Goal: Answer question/provide support: Share knowledge or assist other users

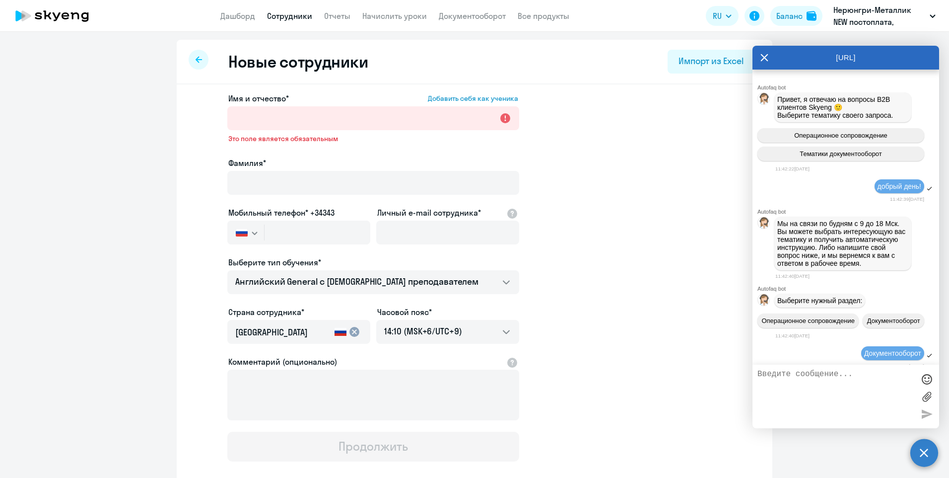
select select "english_adult_not_native_speaker"
select select "9"
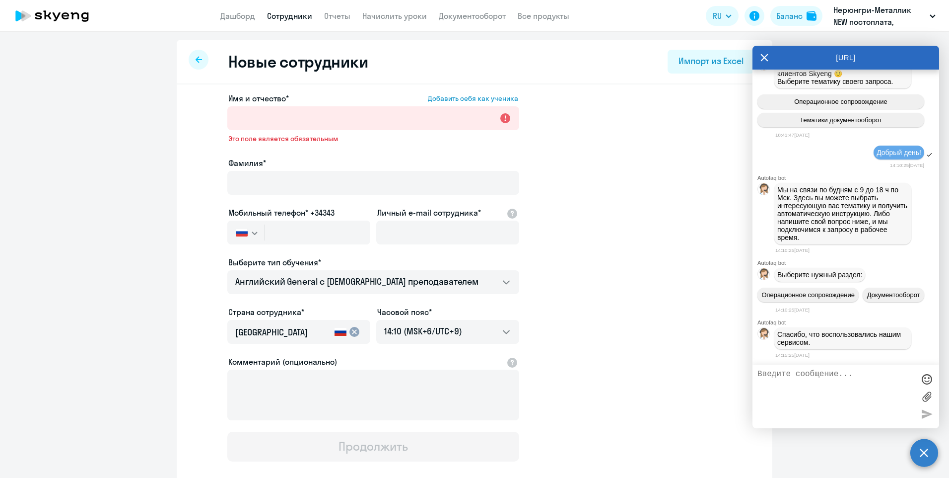
click at [798, 373] on textarea at bounding box center [836, 396] width 157 height 54
type textarea "Добрый день!"
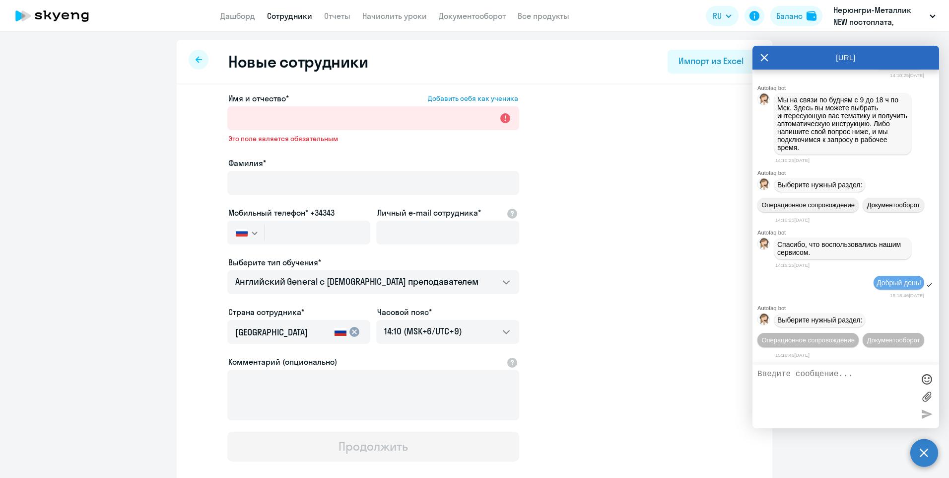
scroll to position [7897, 0]
click at [836, 336] on span "Операционное сопровождение" at bounding box center [808, 339] width 93 height 7
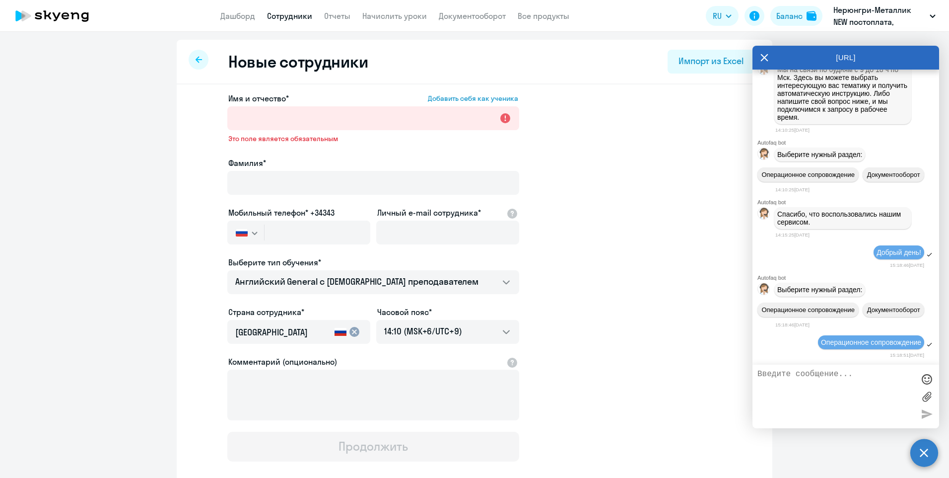
scroll to position [8005, 0]
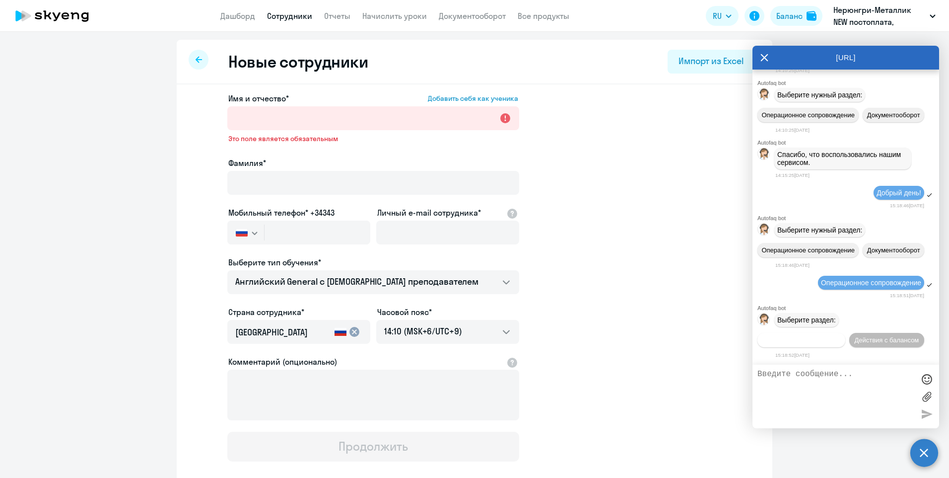
click at [834, 333] on button "Действия по сотрудникам" at bounding box center [802, 340] width 88 height 14
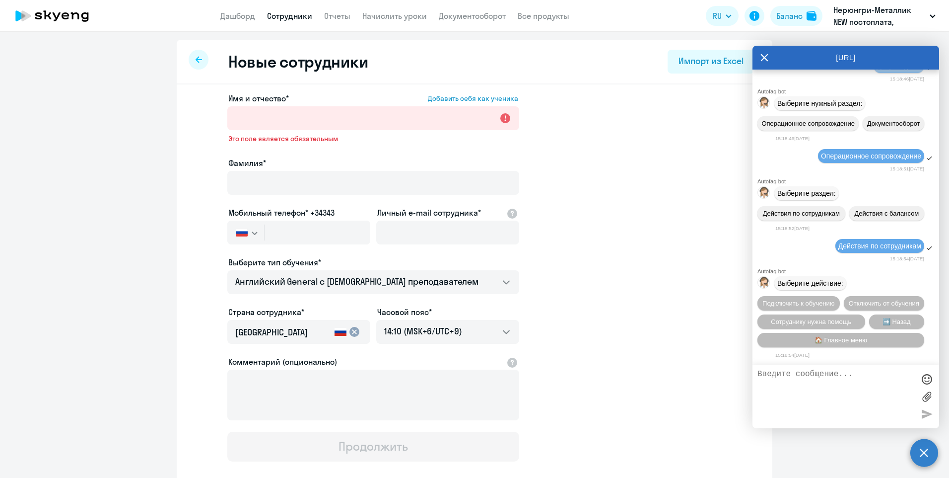
scroll to position [8152, 0]
click at [829, 299] on span "Подключить к обучению" at bounding box center [799, 302] width 72 height 7
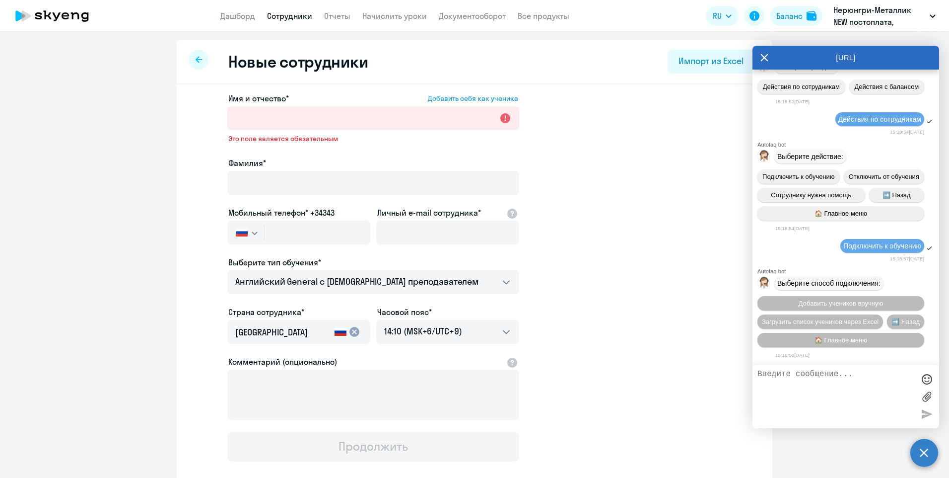
scroll to position [8280, 0]
click at [892, 325] on span "➡️ Назад" at bounding box center [906, 321] width 28 height 7
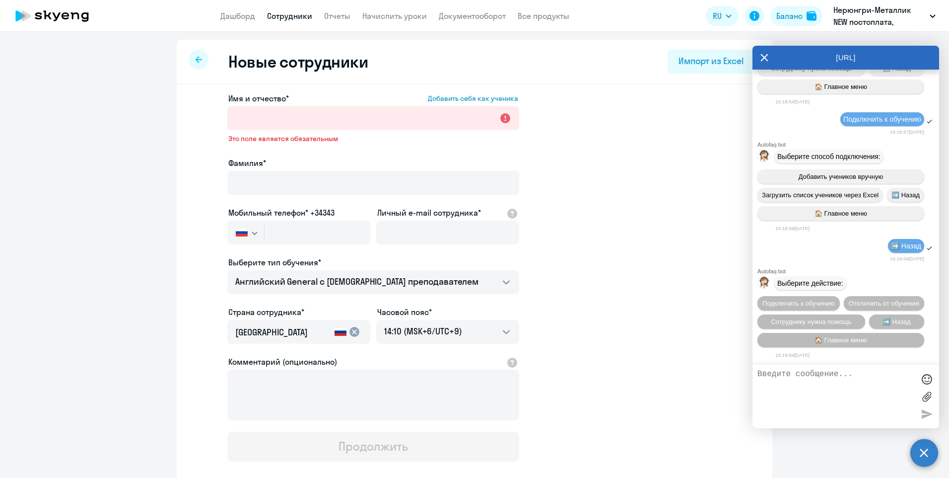
scroll to position [8428, 0]
click at [819, 322] on span "Сотруднику нужна помощь" at bounding box center [811, 321] width 80 height 7
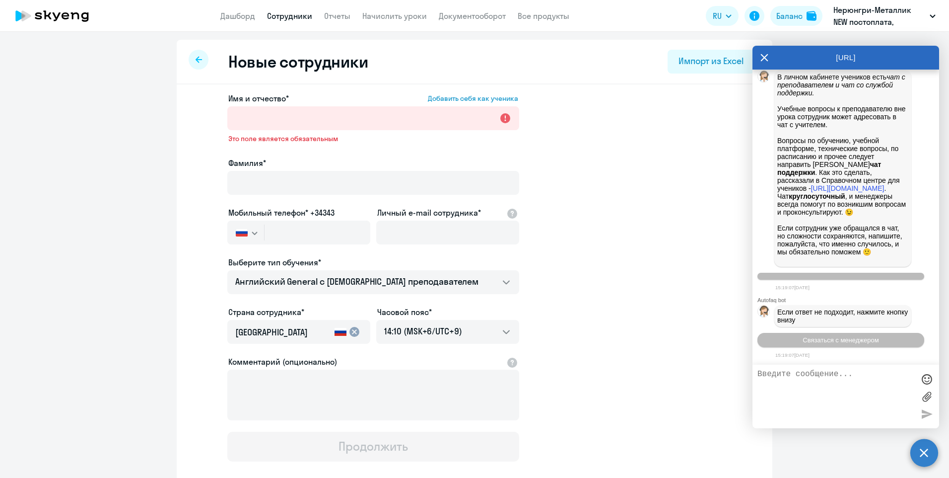
scroll to position [8772, 0]
click at [866, 338] on span "Связаться с менеджером" at bounding box center [841, 339] width 76 height 7
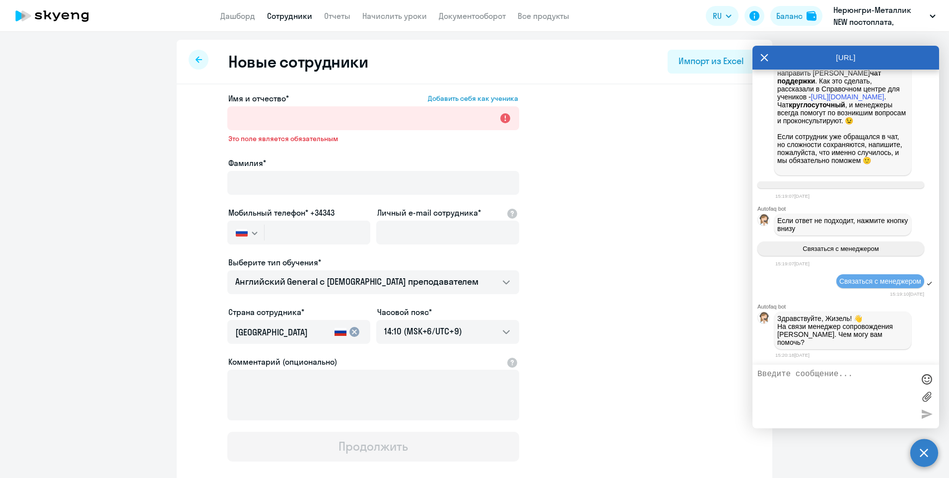
scroll to position [8857, 0]
click at [820, 376] on textarea at bounding box center [836, 396] width 157 height 54
type textarea "б"
type textarea "Бибигуль, добрый день! мне необходимо перетащить на Нерюнгри-Металлик Барченко …"
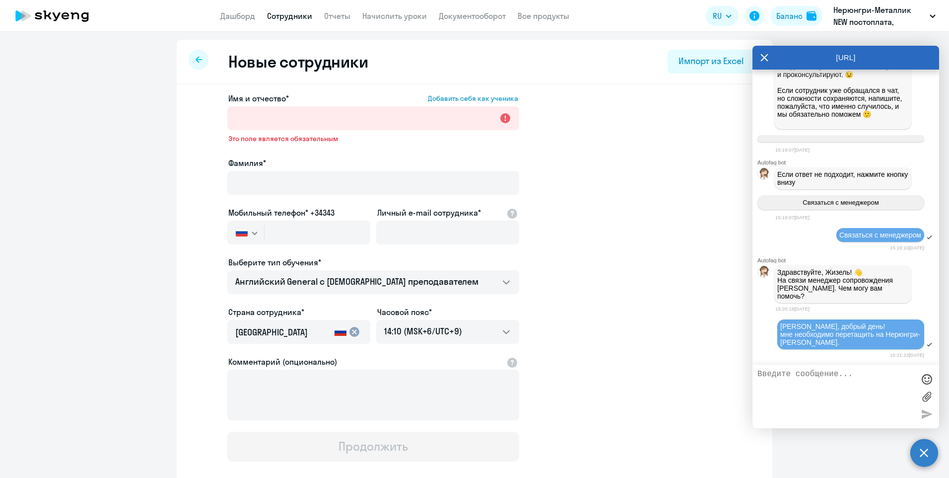
scroll to position [8903, 0]
type textarea "он уже у вас зарегистрирован"
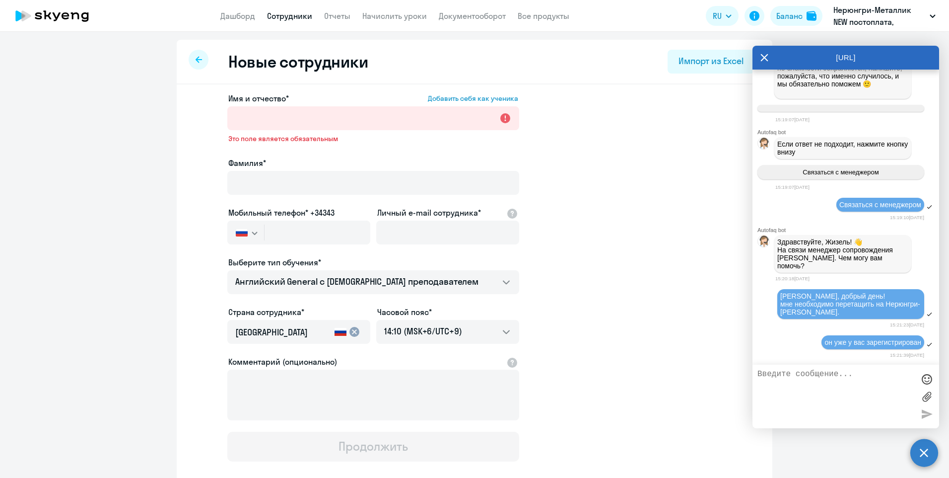
scroll to position [8933, 0]
click at [788, 375] on textarea at bounding box center [836, 396] width 157 height 54
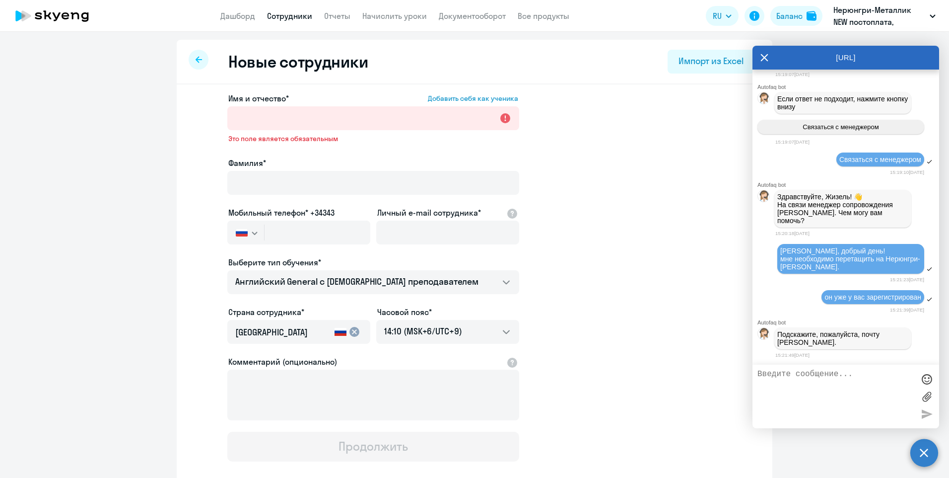
click at [822, 374] on textarea at bounding box center [836, 396] width 157 height 54
paste textarea "mikhail.barchenko@nordgold.com"
type textarea "mikhail.barchenko@nordgold.com"
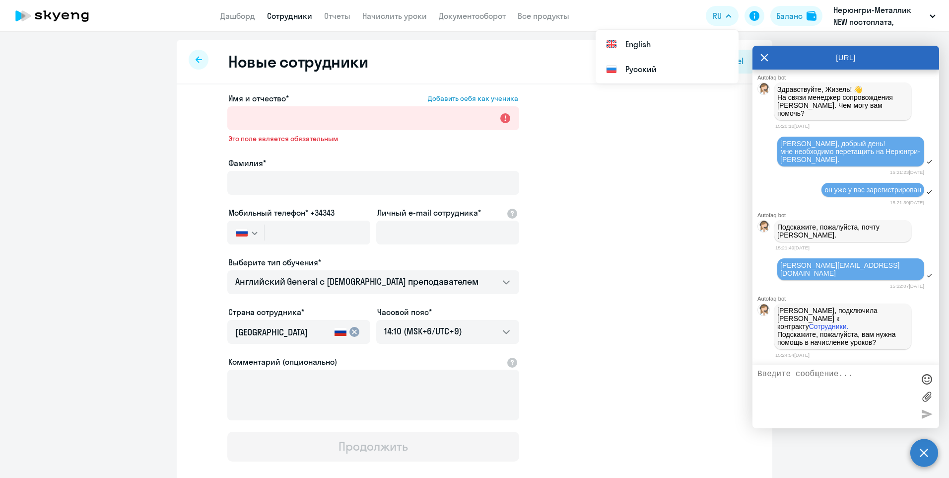
scroll to position [9070, 0]
drag, startPoint x: 676, startPoint y: 3, endPoint x: 234, endPoint y: 12, distance: 442.0
click at [234, 12] on link "Дашборд" at bounding box center [237, 16] width 35 height 10
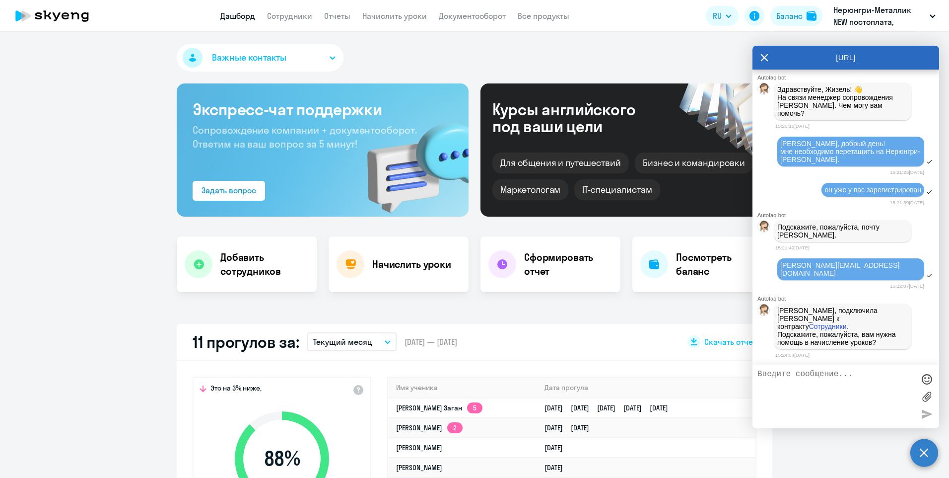
select select "30"
click at [869, 8] on p "Нерюнгри-Металлик NEW постоплата, НОРДГОЛД МЕНЕДЖМЕНТ, ООО" at bounding box center [880, 16] width 92 height 24
click at [291, 8] on app-header "Дашборд Сотрудники Отчеты Начислить уроки Документооборот Все продукты Дашборд …" at bounding box center [474, 16] width 949 height 32
click at [290, 11] on link "Сотрудники" at bounding box center [289, 16] width 45 height 10
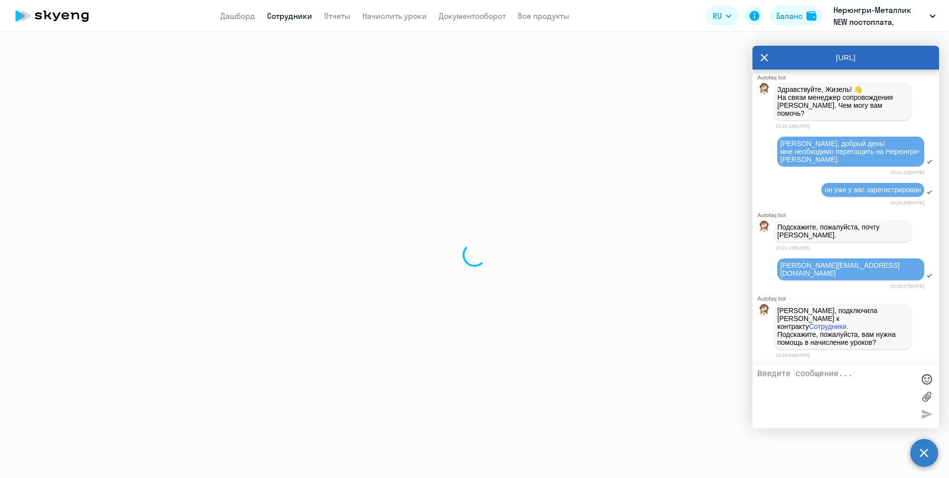
select select "30"
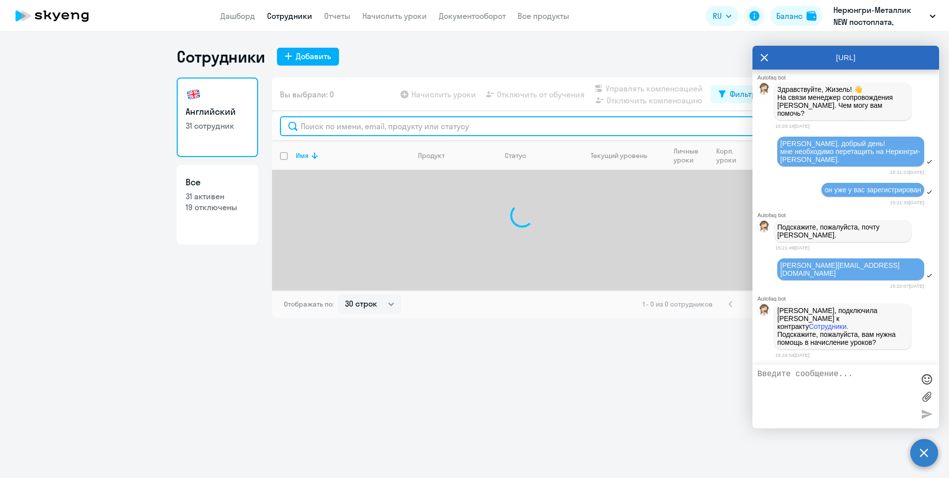
click at [373, 126] on input "text" at bounding box center [522, 126] width 485 height 20
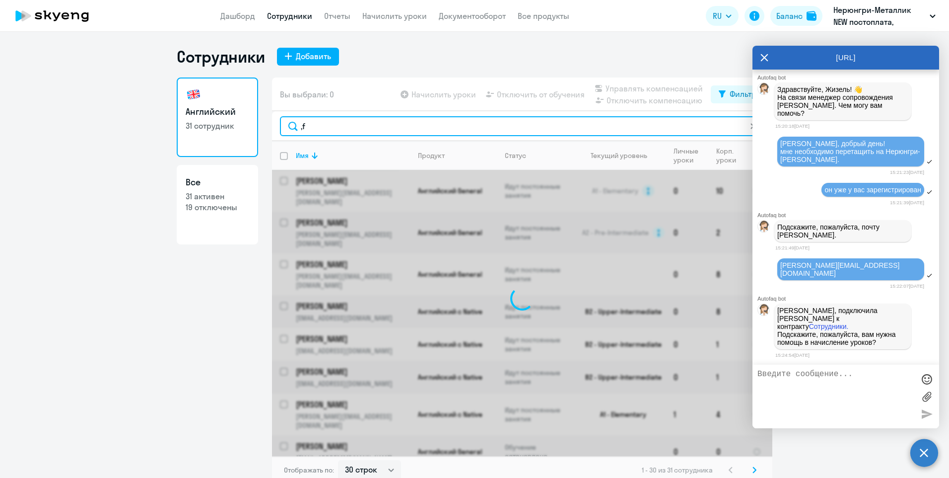
type input ","
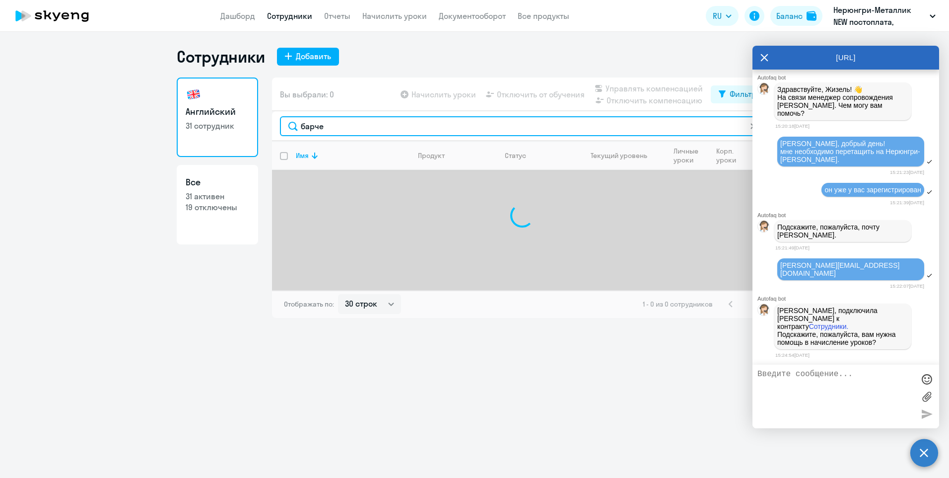
type input "барче"
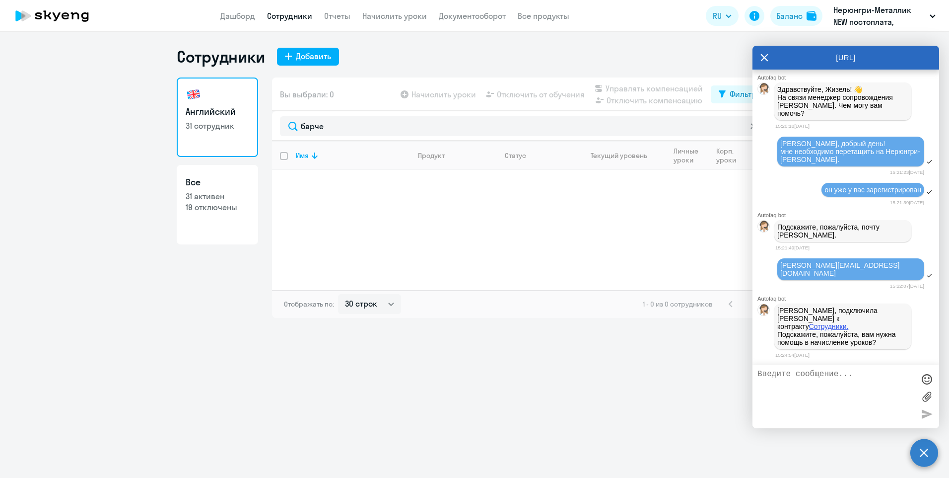
click at [825, 328] on link "Сотрудники." at bounding box center [829, 326] width 40 height 8
click at [815, 379] on textarea at bounding box center [836, 396] width 157 height 54
click at [201, 213] on link "Все 31 активен 19 отключены" at bounding box center [217, 204] width 81 height 79
select select "30"
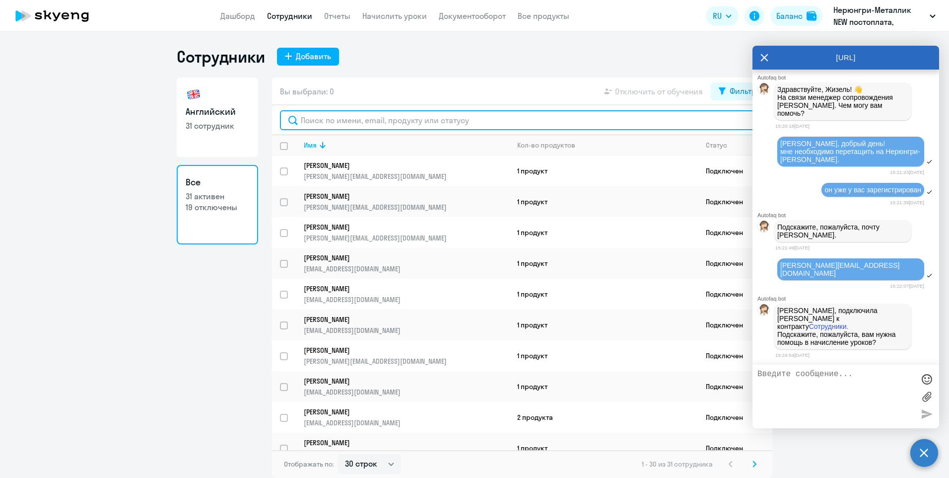
click at [414, 120] on input "text" at bounding box center [522, 120] width 485 height 20
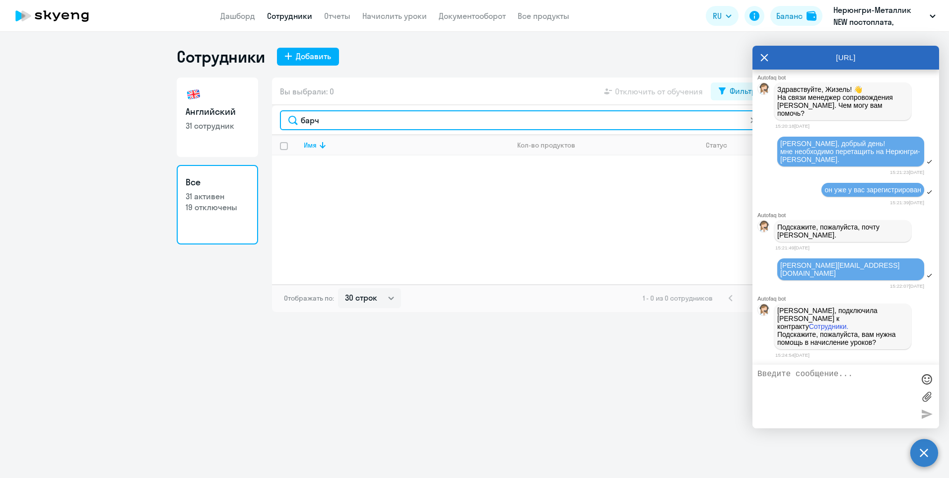
type input "барч"
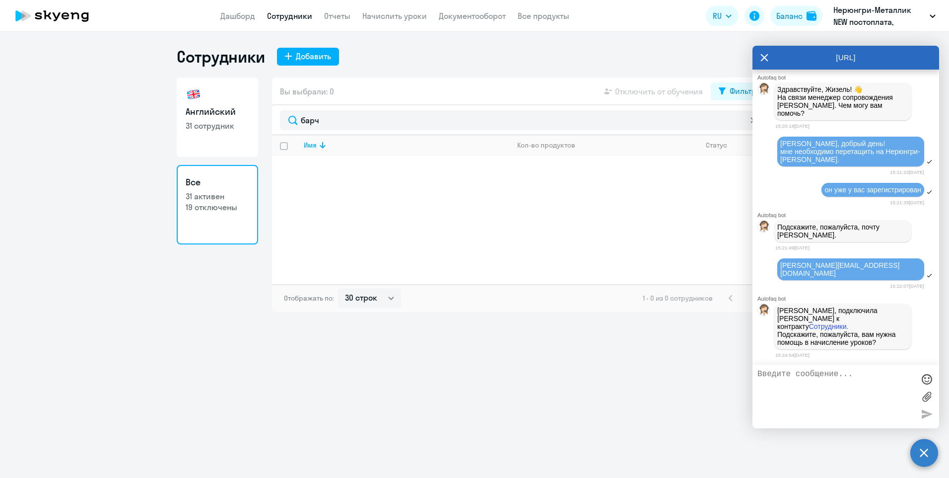
click at [800, 382] on textarea at bounding box center [836, 396] width 157 height 54
type textarea "я его не вижу"
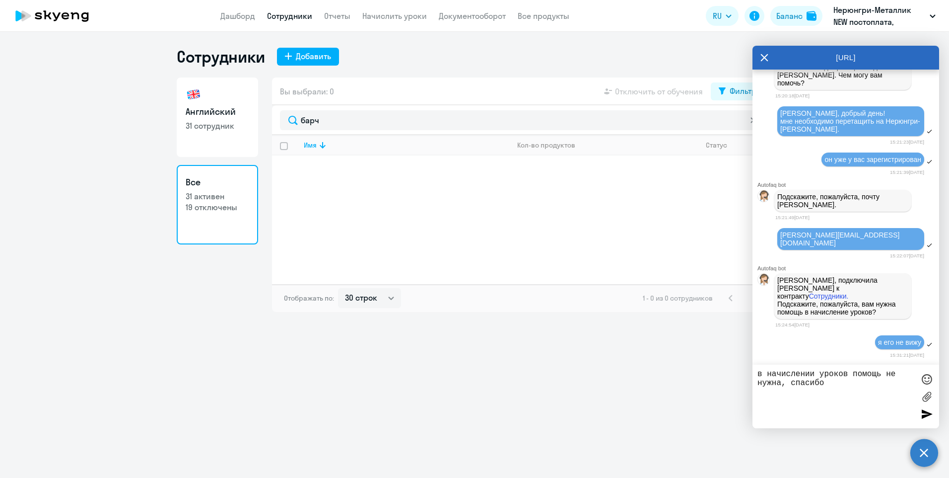
type textarea "в начислении уроков помощь не нужна, спасибо"
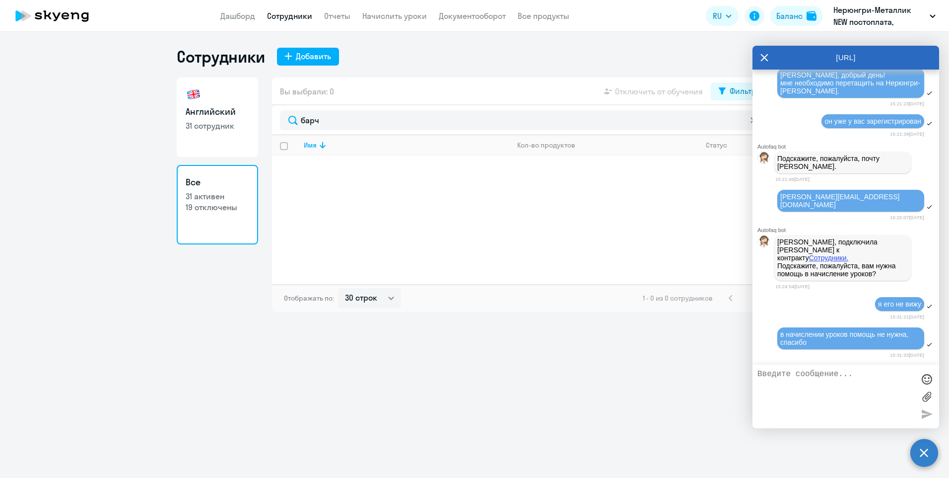
click at [829, 259] on link "Сотрудники." at bounding box center [829, 258] width 40 height 8
click at [451, 385] on div "Сотрудники Добавить Английский 31 сотрудник Все 31 активен 19 отключены Вы выбр…" at bounding box center [474, 255] width 949 height 446
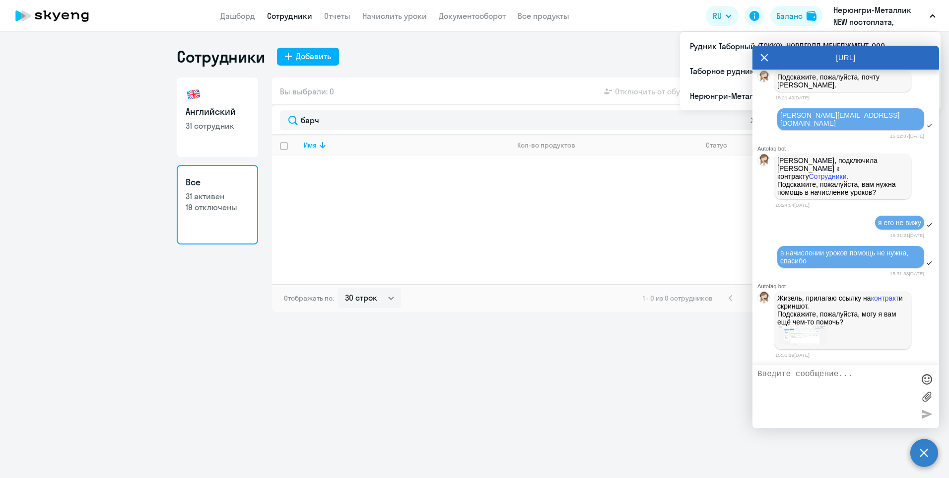
scroll to position [9213, 0]
click at [871, 302] on link "контракт" at bounding box center [885, 298] width 28 height 8
click at [809, 343] on img at bounding box center [802, 335] width 50 height 19
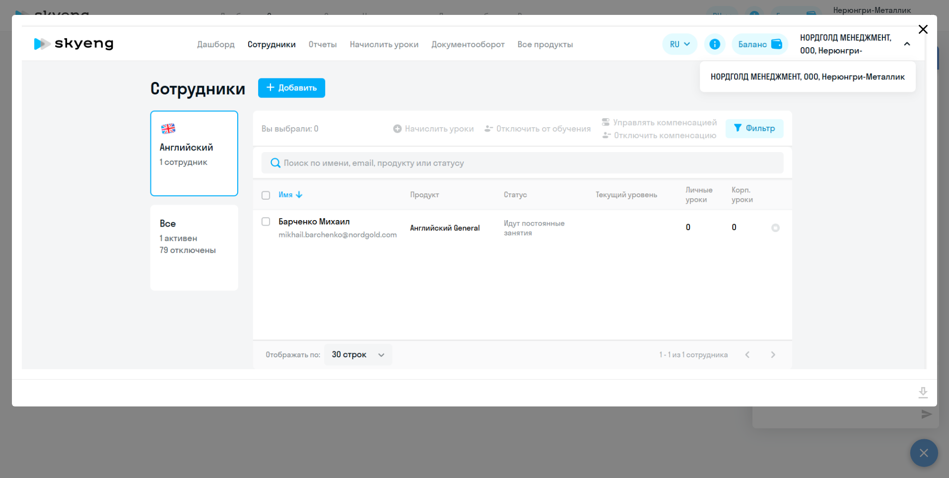
click at [923, 25] on icon "Close" at bounding box center [923, 29] width 16 height 16
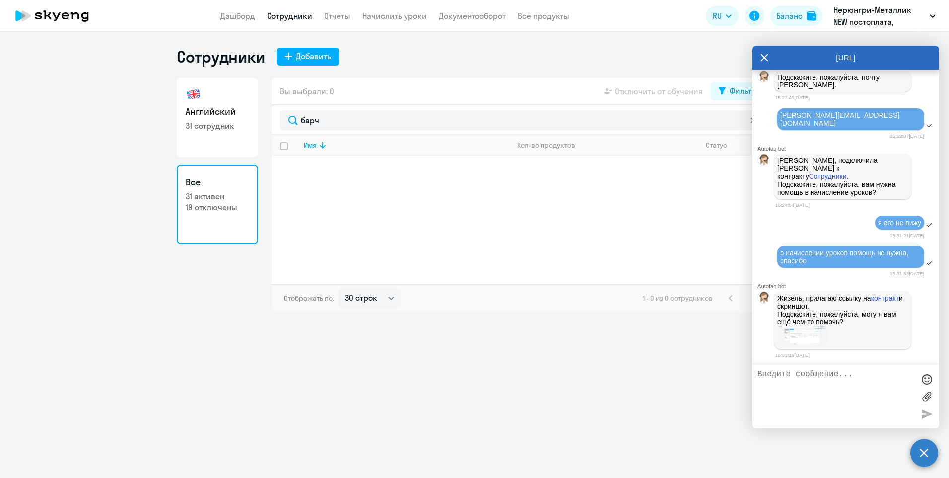
click at [826, 385] on textarea at bounding box center [836, 396] width 157 height 54
click at [820, 371] on textarea "это Нордгол менеджмент, а мне нужно, чтобы он был в Нерюнгри-Металлик" at bounding box center [836, 396] width 157 height 54
click at [862, 375] on textarea "это Нордгол Менеджмент, а мне нужно, чтобы он был в Нерюнгри-Металлик" at bounding box center [836, 396] width 157 height 54
type textarea "это Нордгол Менеджмент (он там и был), а мне нужно, чтобы он был в Нерюнгри-Мет…"
click at [928, 414] on div at bounding box center [926, 413] width 15 height 15
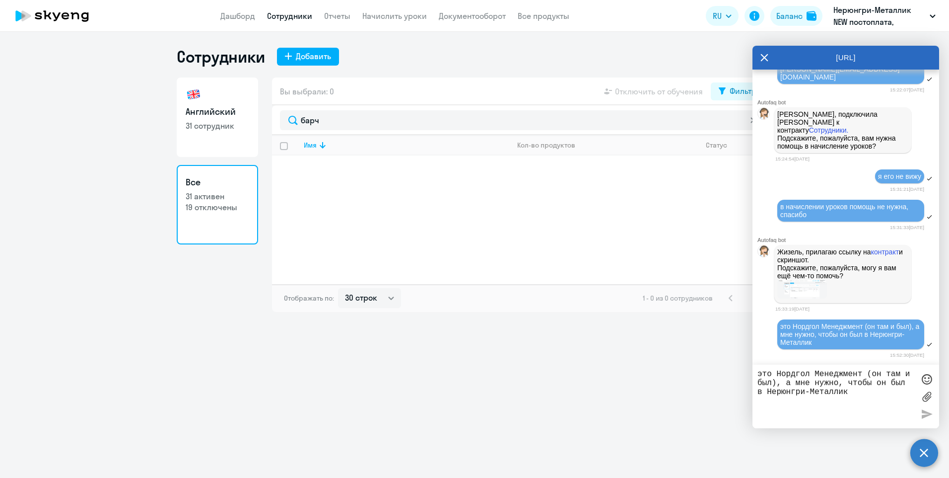
scroll to position [9266, 0]
click at [800, 290] on img at bounding box center [802, 289] width 50 height 19
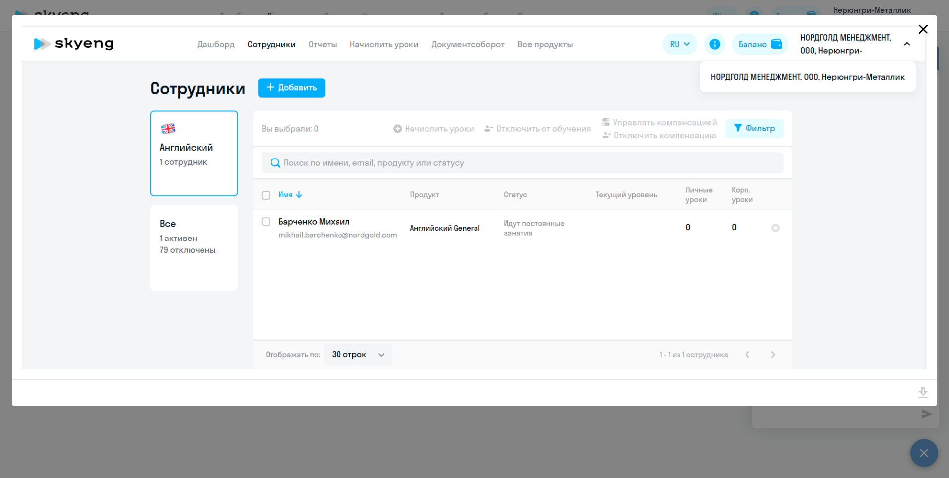
click at [927, 27] on icon "Close" at bounding box center [923, 29] width 16 height 16
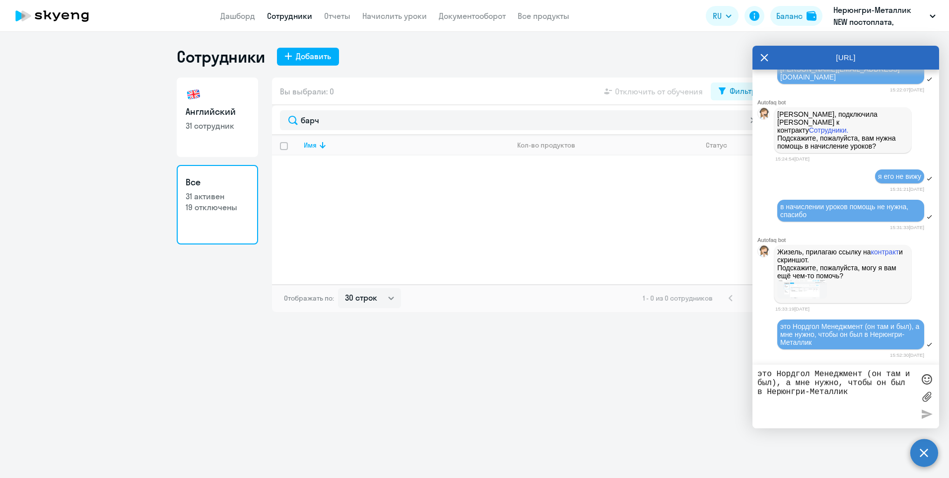
drag, startPoint x: 826, startPoint y: 205, endPoint x: 562, endPoint y: 337, distance: 295.1
click at [562, 337] on div "Сотрудники Добавить Английский 31 сотрудник Все 31 активен 19 отключены Вы выбр…" at bounding box center [474, 255] width 949 height 446
click at [563, 337] on div "Сотрудники Добавить Английский 31 сотрудник Все 31 активен 19 отключены Вы выбр…" at bounding box center [474, 255] width 949 height 446
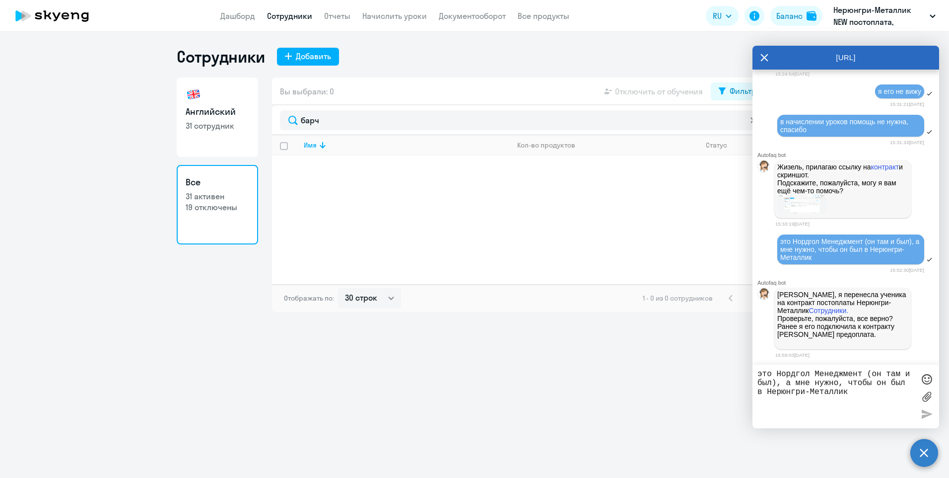
scroll to position [9351, 0]
click at [238, 13] on link "Дашборд" at bounding box center [237, 16] width 35 height 10
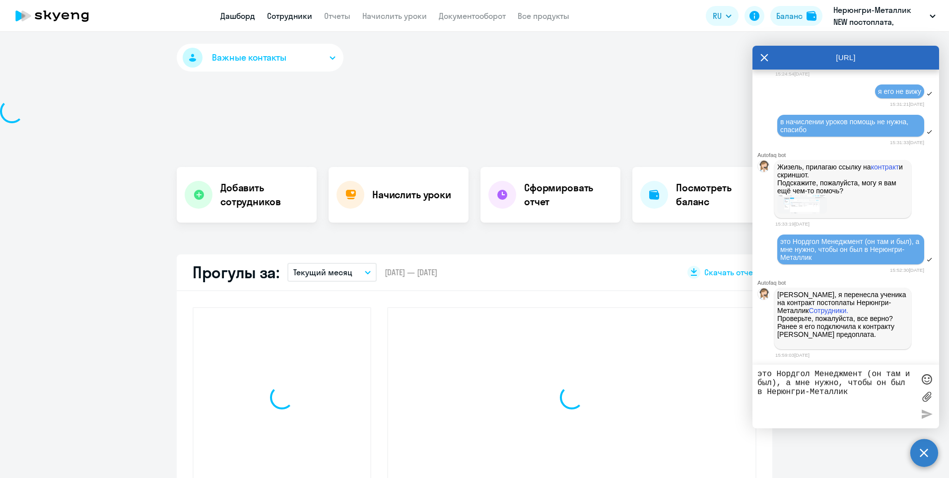
click at [285, 13] on link "Сотрудники" at bounding box center [289, 16] width 45 height 10
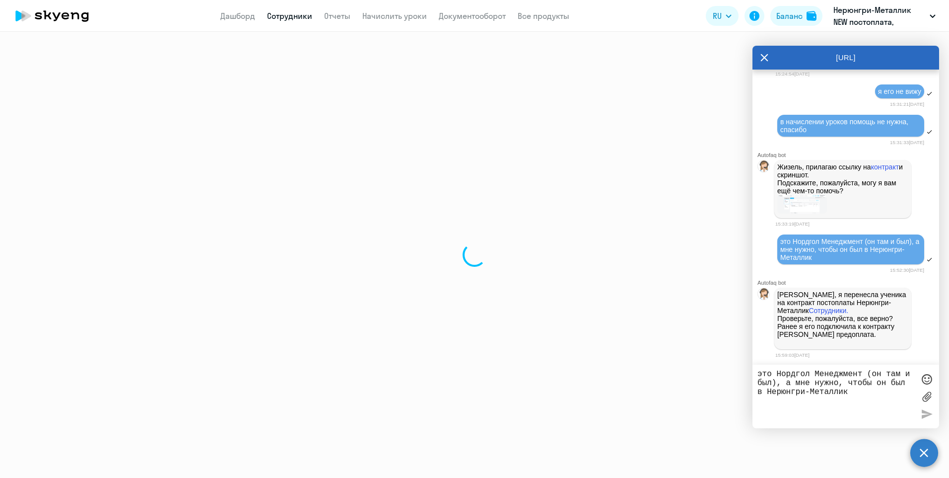
select select "30"
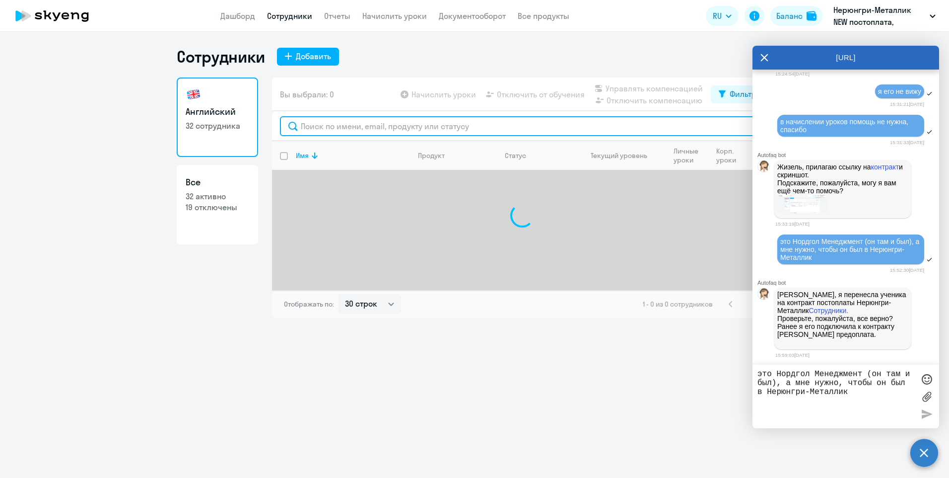
click at [346, 124] on input "text" at bounding box center [522, 126] width 485 height 20
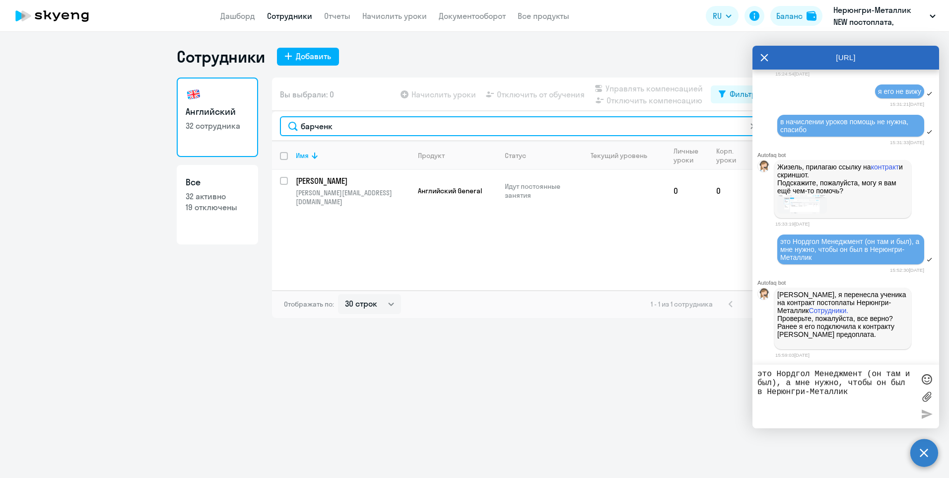
type input "барченк"
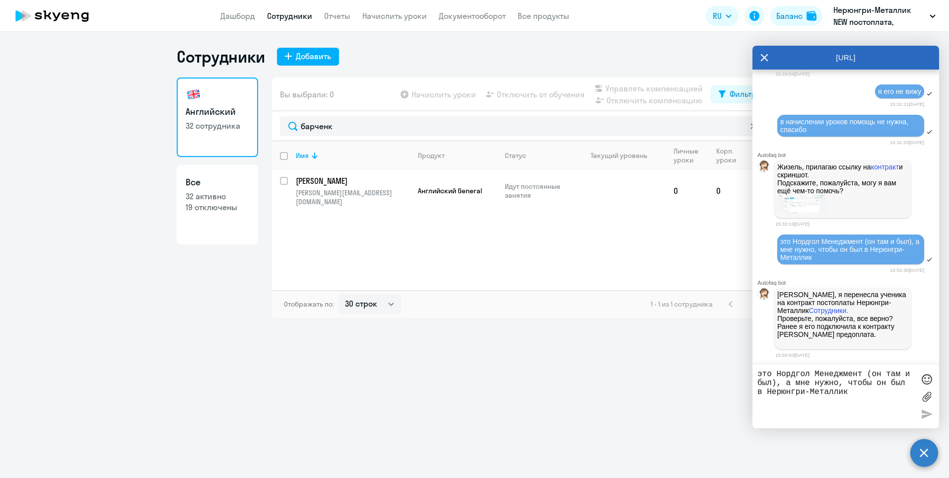
click at [821, 380] on textarea "это Нордгол Менеджмент (он там и был), а мне нужно, чтобы он был в Нерюнгри-Мет…" at bounding box center [836, 396] width 157 height 54
click at [759, 372] on textarea "Спасибо большое) появился" at bounding box center [836, 396] width 157 height 54
click at [908, 371] on textarea "Ураа, Спасибо большое) появился" at bounding box center [836, 396] width 157 height 54
click at [924, 377] on div at bounding box center [926, 378] width 15 height 15
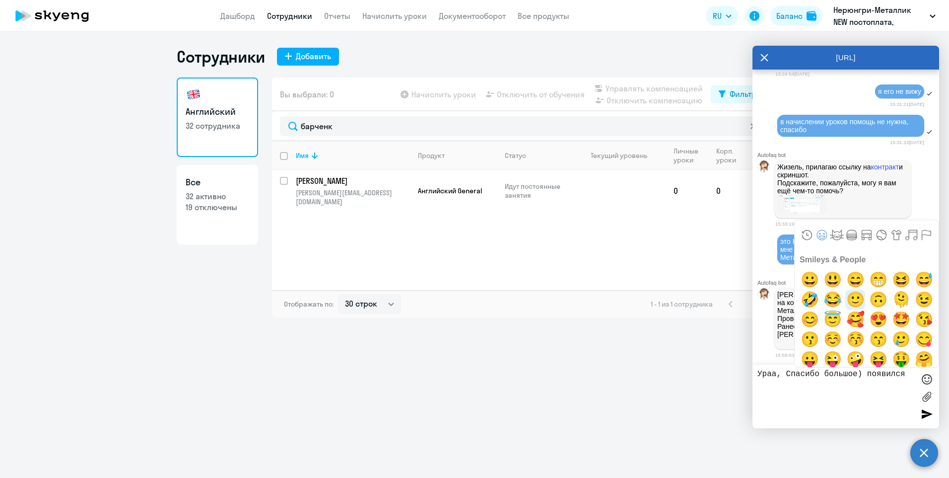
click at [853, 298] on span "🙂" at bounding box center [855, 299] width 23 height 20
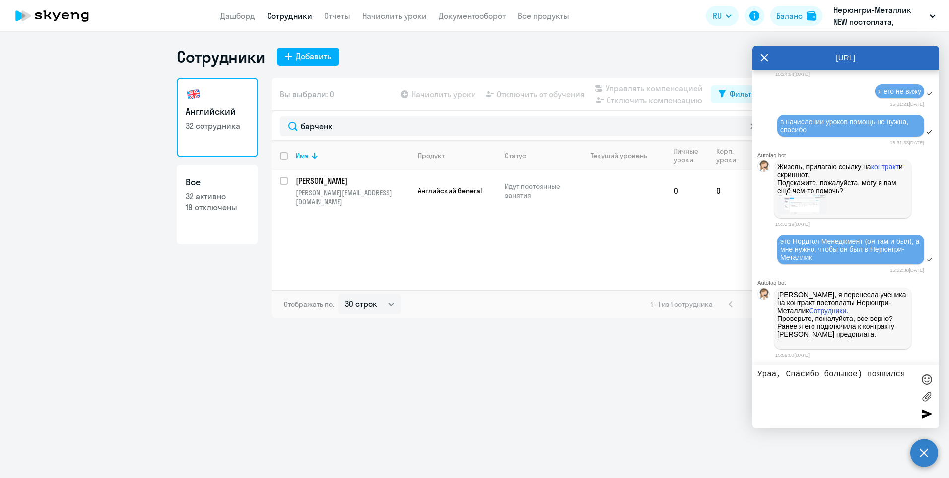
type textarea "Ураа, Спасибо большое) появился🙂"
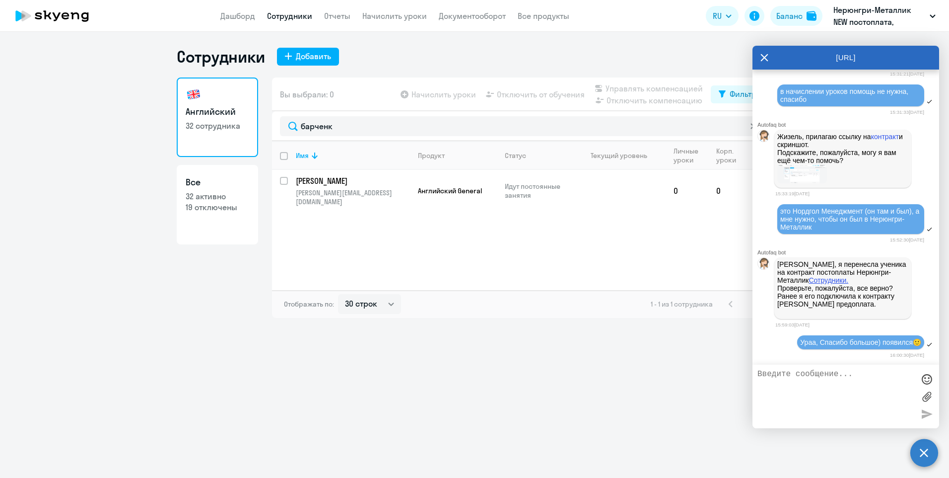
scroll to position [9382, 0]
drag, startPoint x: 570, startPoint y: 389, endPoint x: 580, endPoint y: 312, distance: 77.6
click at [570, 389] on div "Сотрудники Добавить Английский 32 сотрудника Все 32 активно 19 отключены Вы выб…" at bounding box center [474, 255] width 949 height 446
click at [388, 10] on app-menu-item-link "Начислить уроки" at bounding box center [394, 16] width 65 height 12
click at [391, 11] on link "Начислить уроки" at bounding box center [394, 16] width 65 height 10
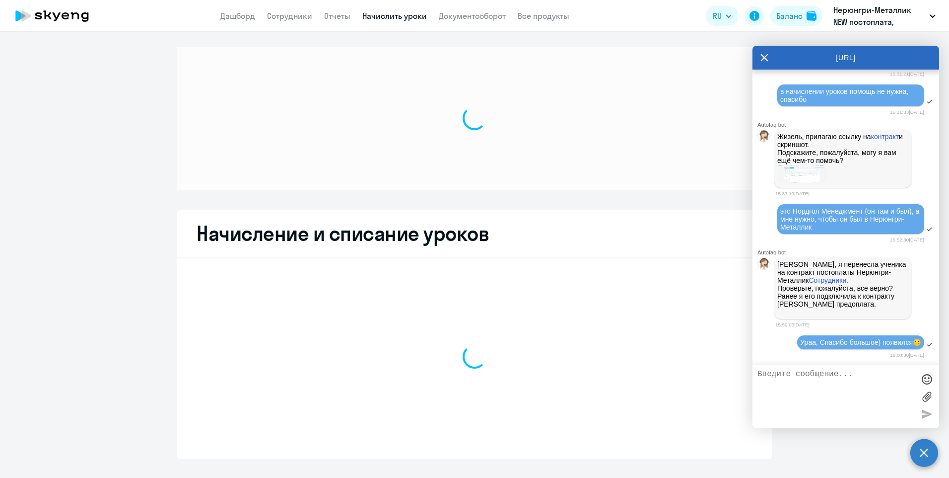
click at [765, 54] on icon at bounding box center [765, 58] width 8 height 24
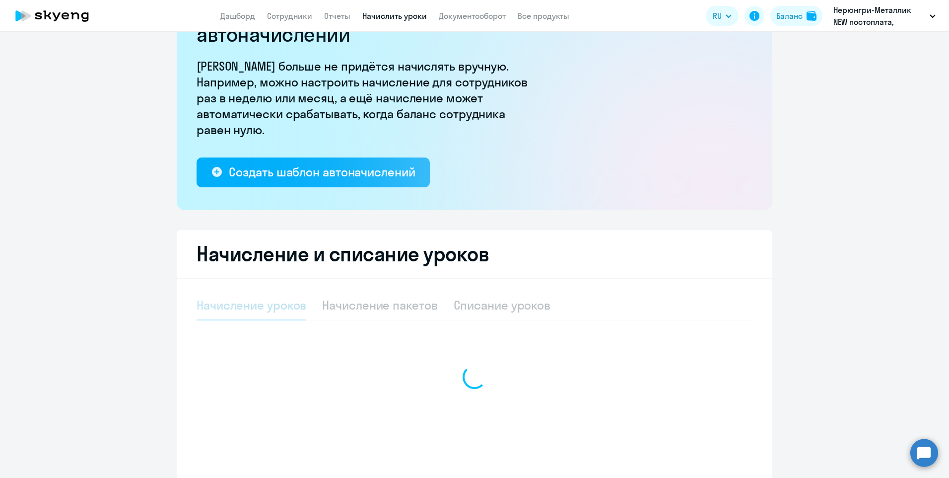
select select "10"
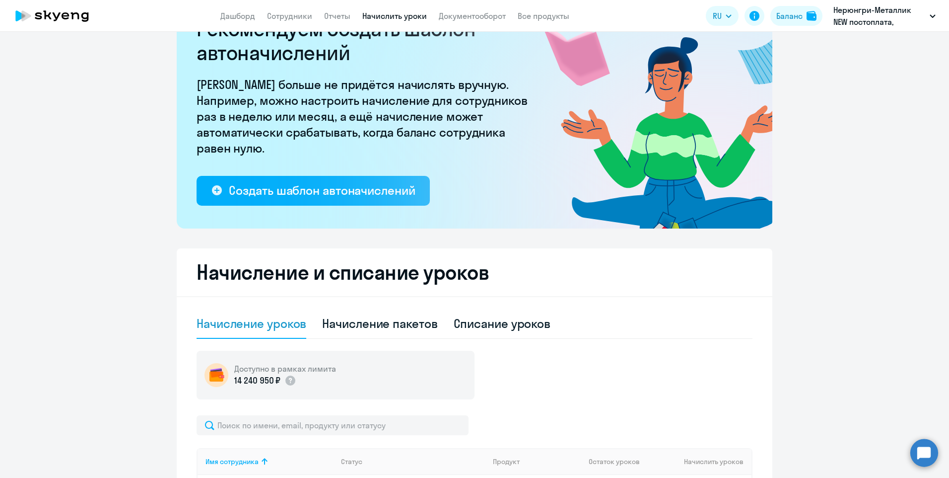
scroll to position [199, 0]
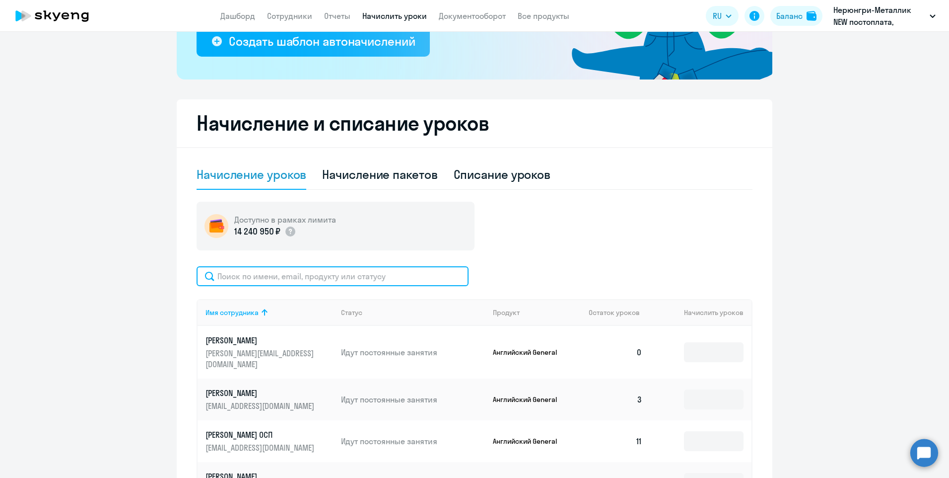
click at [352, 281] on input "text" at bounding box center [333, 276] width 272 height 20
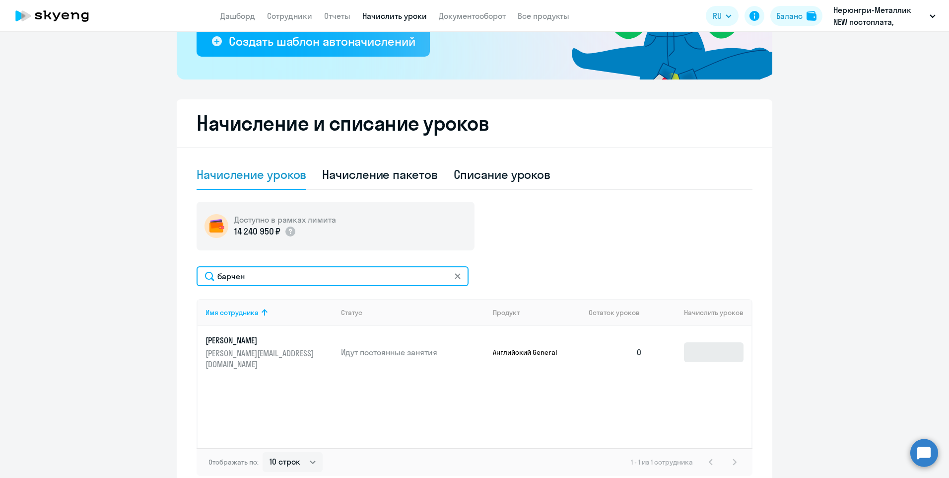
type input "барчен"
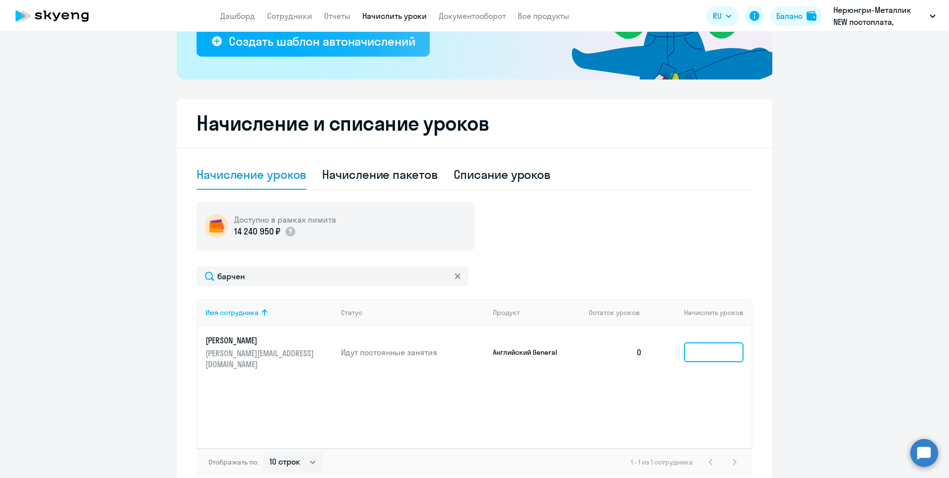
click at [696, 346] on input at bounding box center [714, 352] width 60 height 20
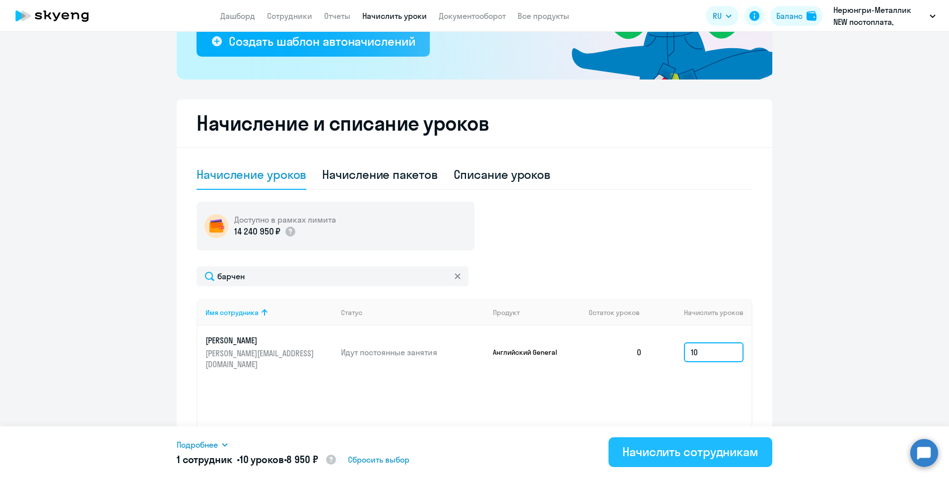
type input "10"
click at [653, 443] on div "Начислить сотрудникам" at bounding box center [691, 451] width 136 height 16
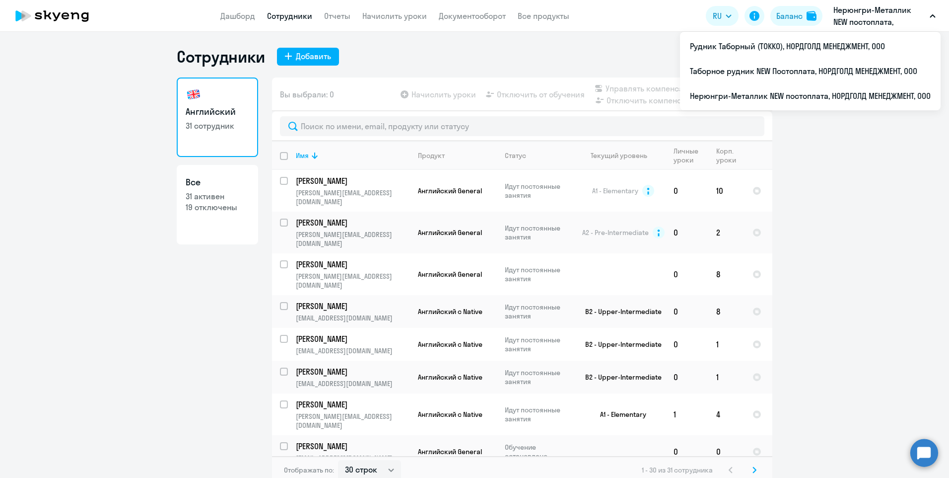
select select "30"
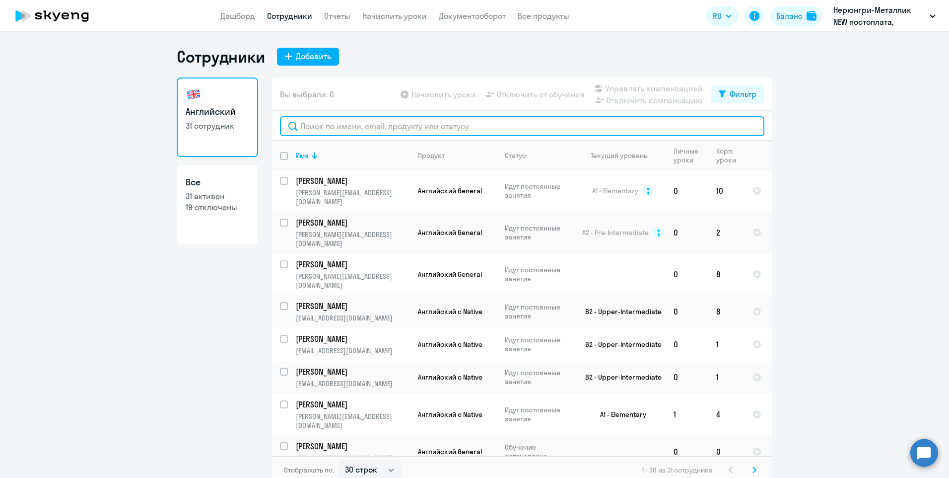
click at [317, 127] on input "text" at bounding box center [522, 126] width 485 height 20
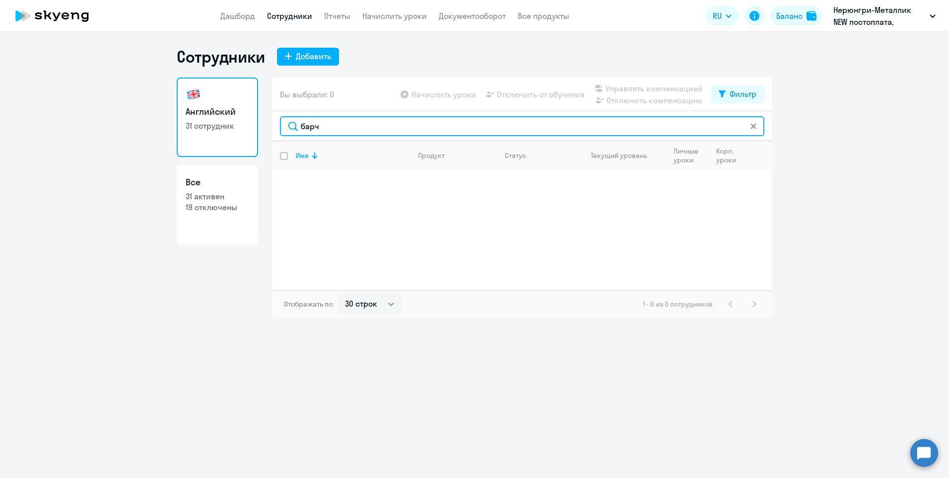
type input "барч"
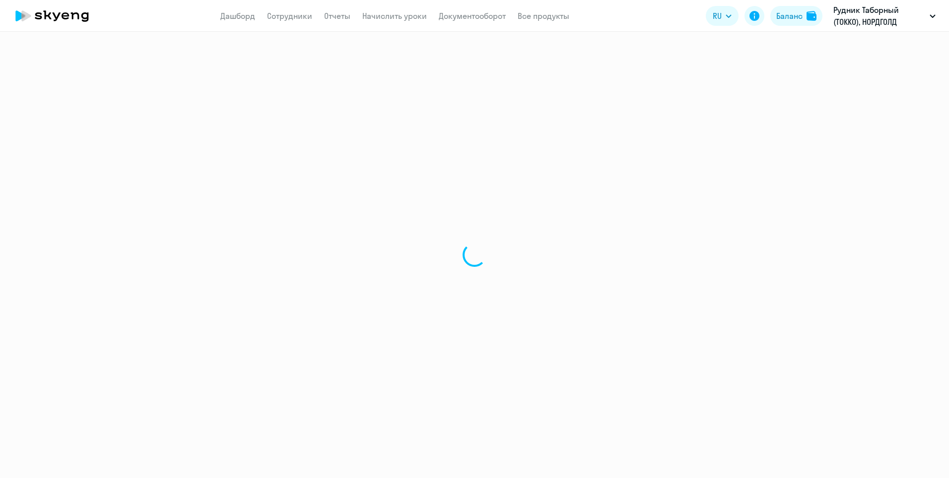
select select "30"
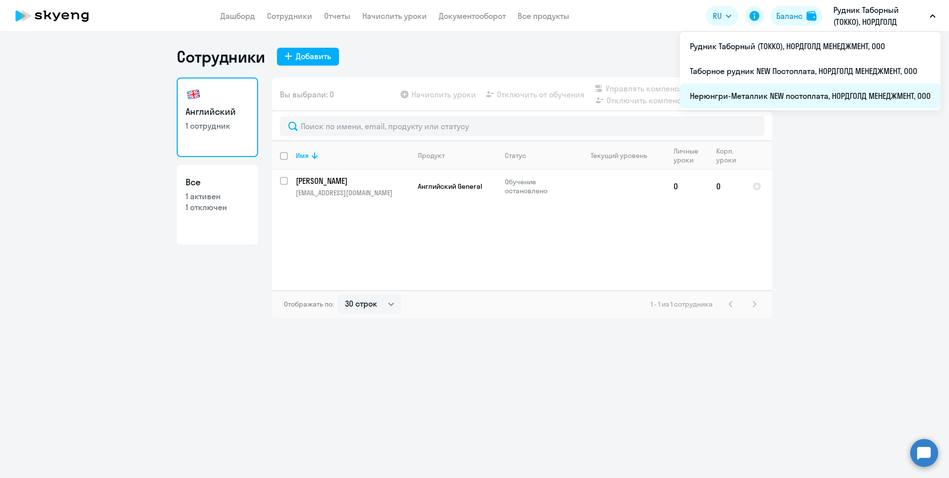
click at [721, 93] on li "Нерюнгри-Металлик NEW постоплата, НОРДГОЛД МЕНЕДЖМЕНТ, ООО" at bounding box center [810, 95] width 261 height 25
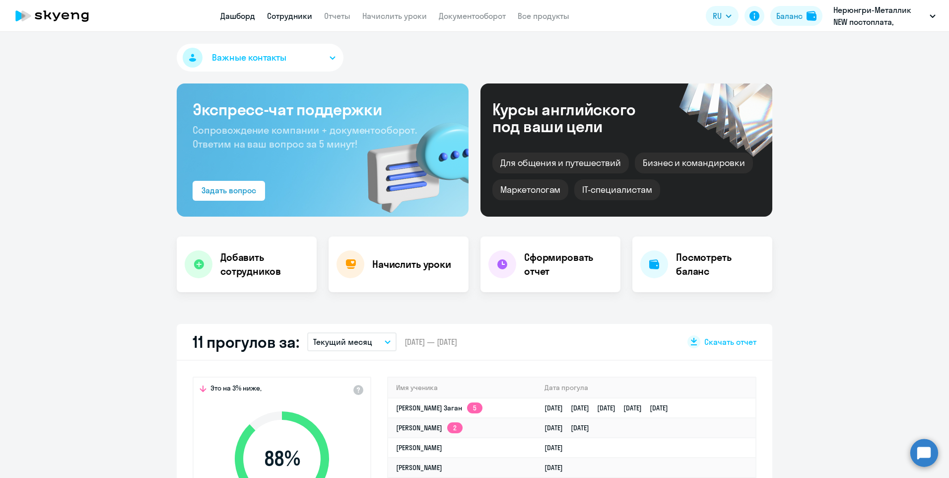
click at [278, 11] on link "Сотрудники" at bounding box center [289, 16] width 45 height 10
select select "30"
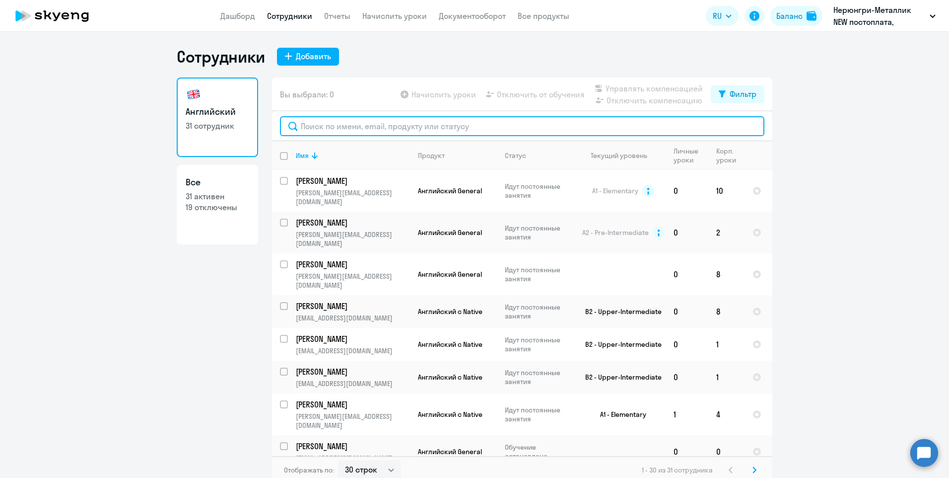
click at [359, 125] on input "text" at bounding box center [522, 126] width 485 height 20
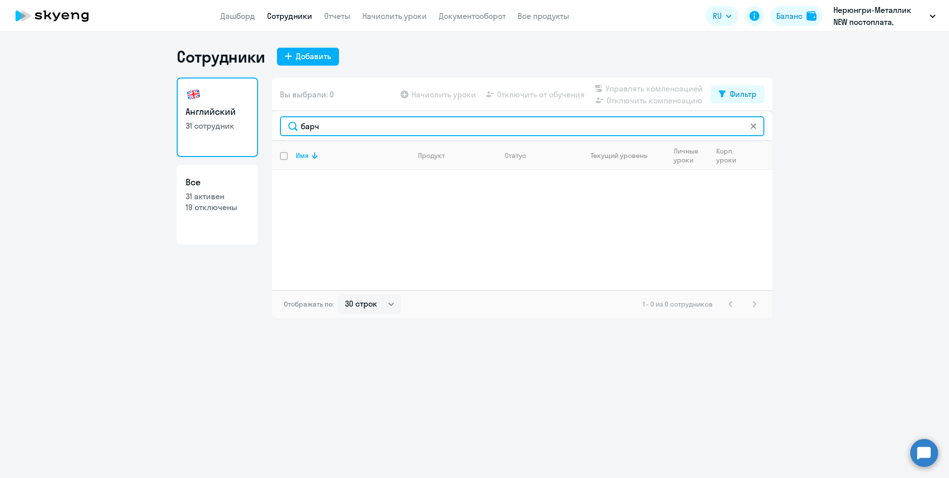
type input "барч"
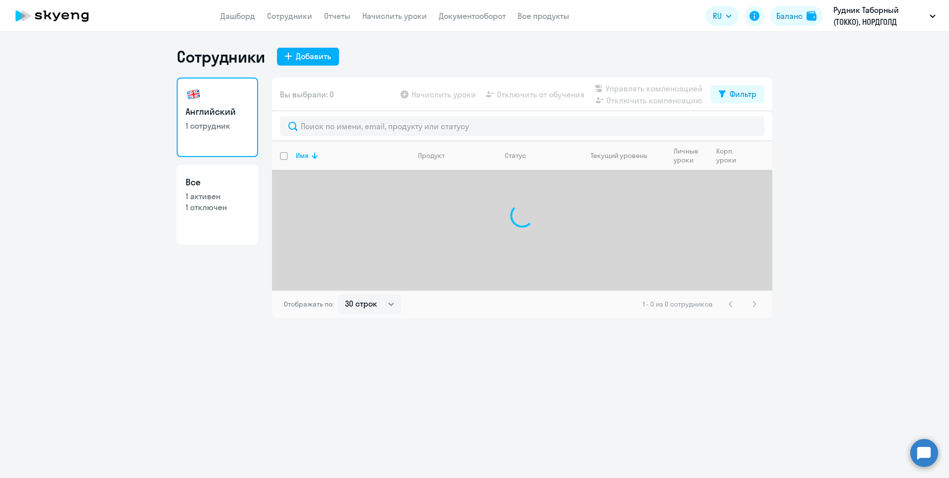
select select "30"
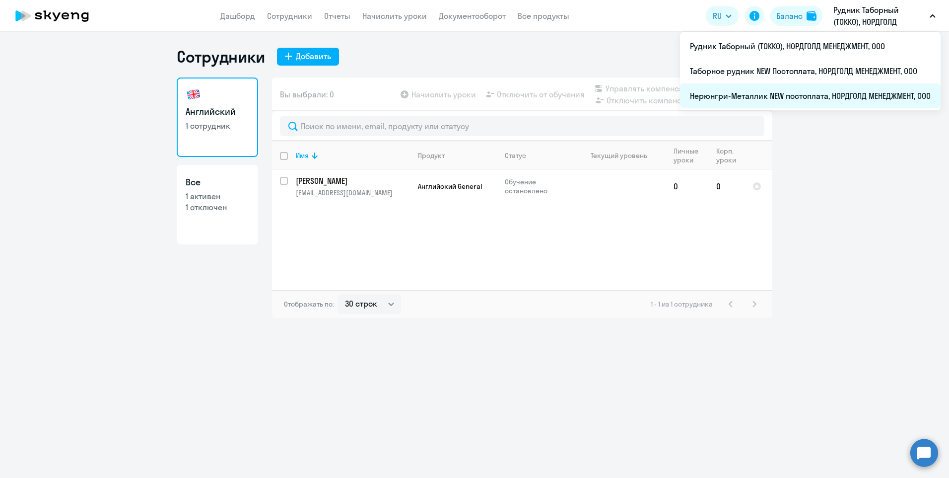
click at [778, 85] on li "Нерюнгри-Металлик NEW постоплата, НОРДГОЛД МЕНЕДЖМЕНТ, ООО" at bounding box center [810, 95] width 261 height 25
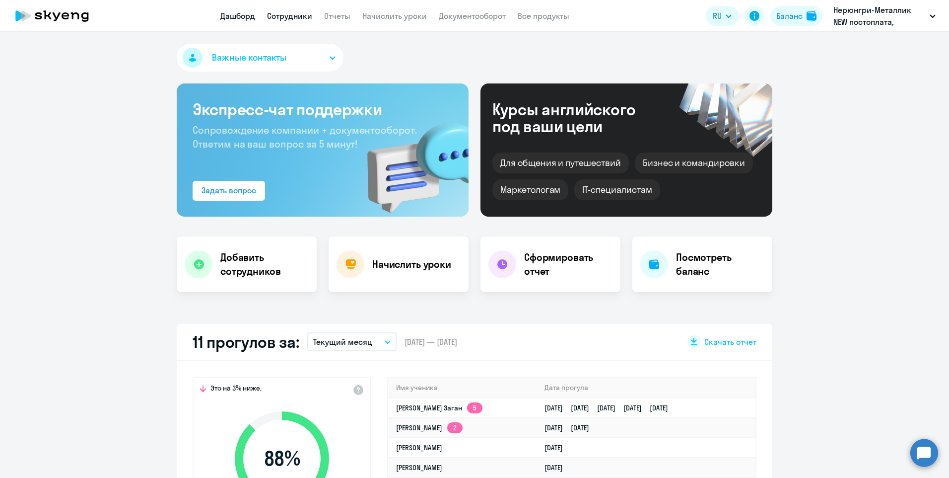
click at [308, 15] on link "Сотрудники" at bounding box center [289, 16] width 45 height 10
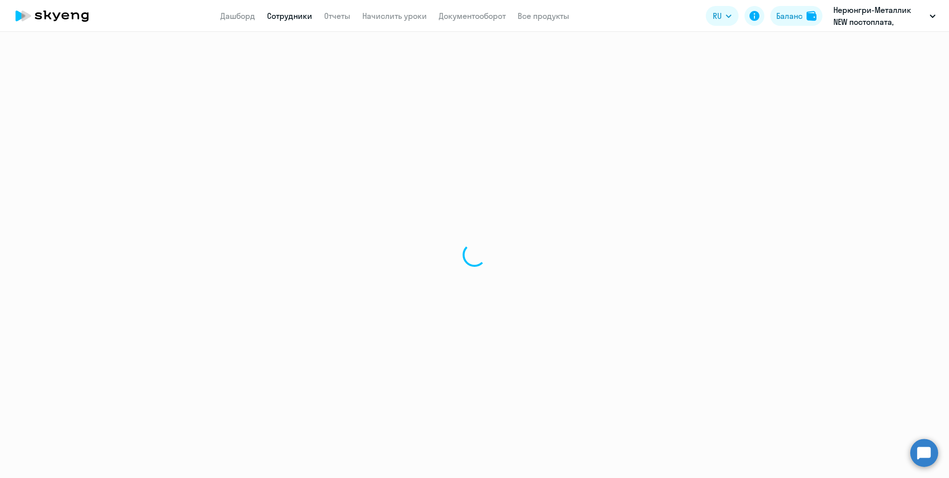
select select "30"
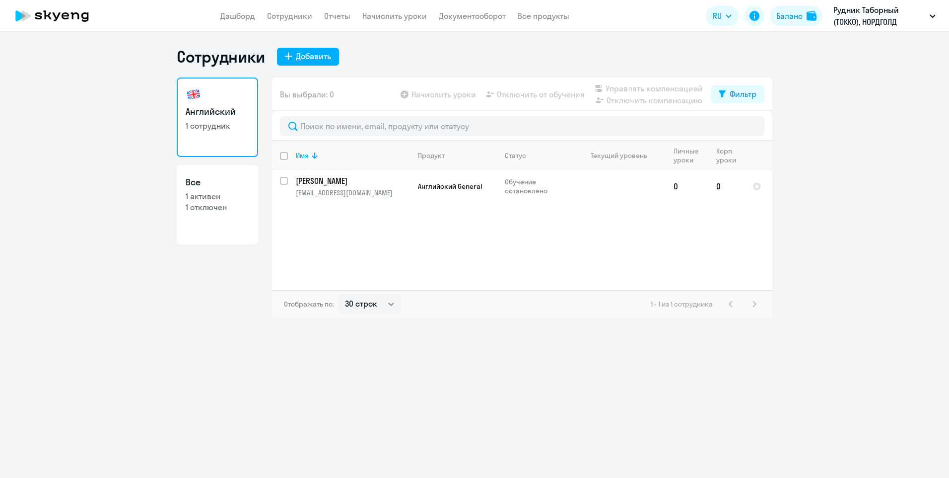
select select "30"
click at [221, 209] on p "1 отключен" at bounding box center [218, 207] width 64 height 11
select select "30"
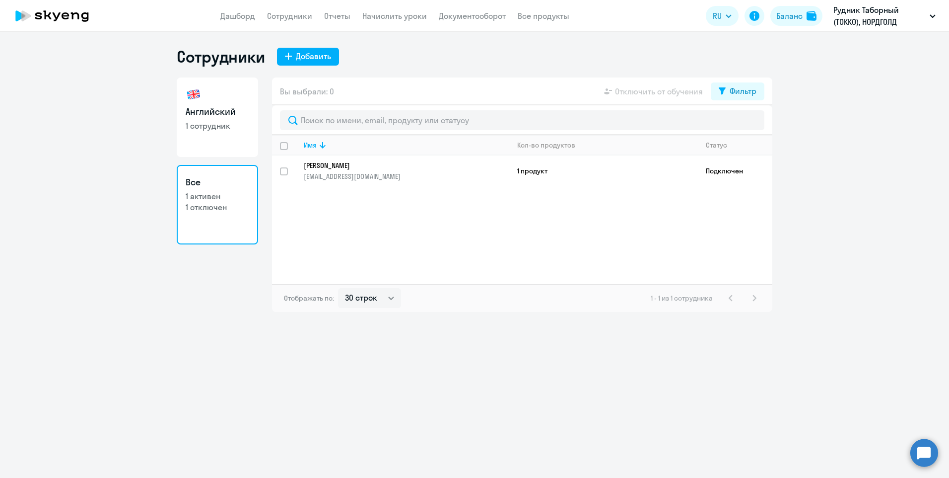
click at [202, 97] on link "Английский 1 сотрудник" at bounding box center [217, 116] width 81 height 79
select select "30"
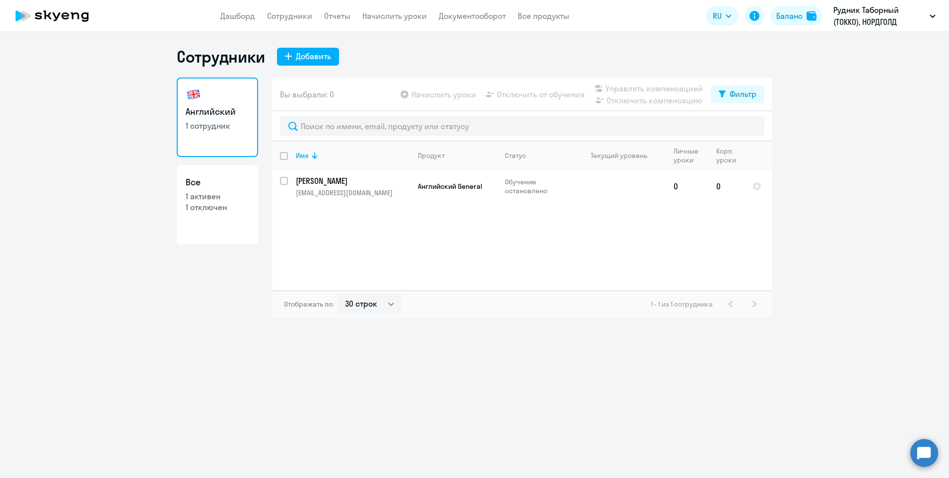
click at [208, 186] on h3 "Все" at bounding box center [218, 182] width 64 height 13
select select "30"
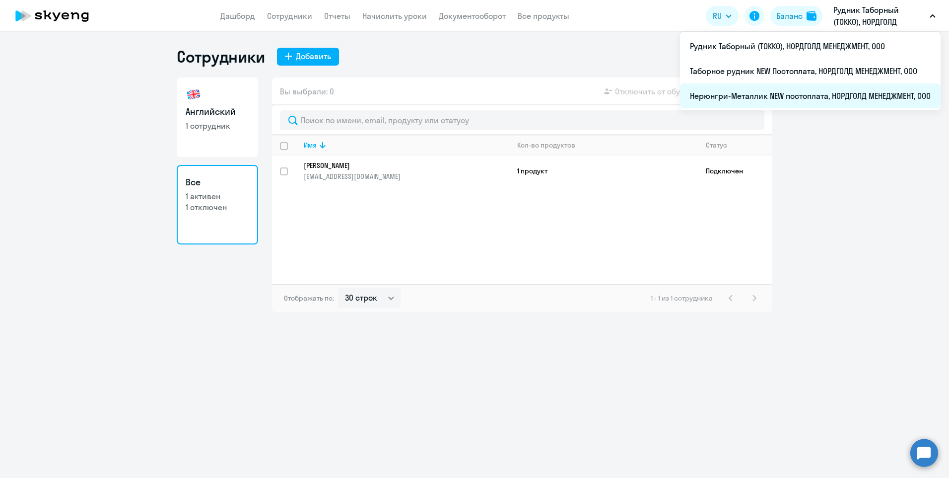
click at [722, 91] on li "Нерюнгри-Металлик NEW постоплата, НОРДГОЛД МЕНЕДЖМЕНТ, ООО" at bounding box center [810, 95] width 261 height 25
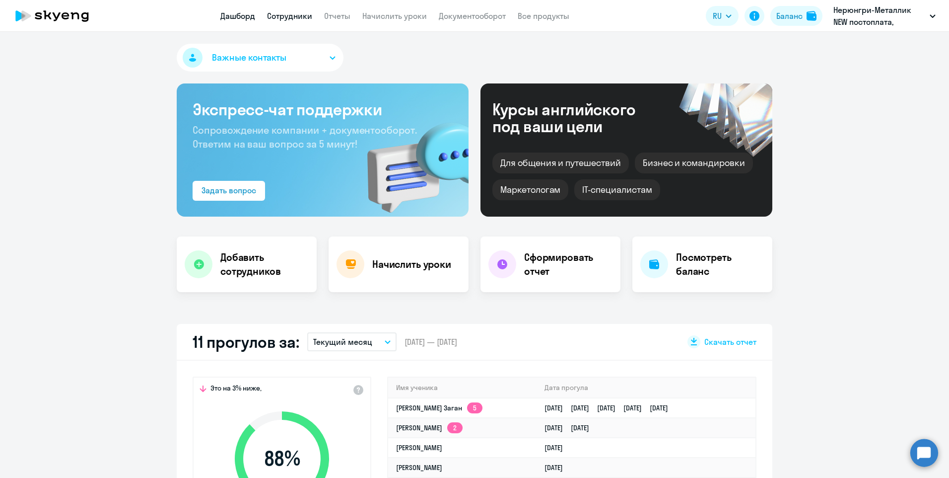
click at [281, 12] on link "Сотрудники" at bounding box center [289, 16] width 45 height 10
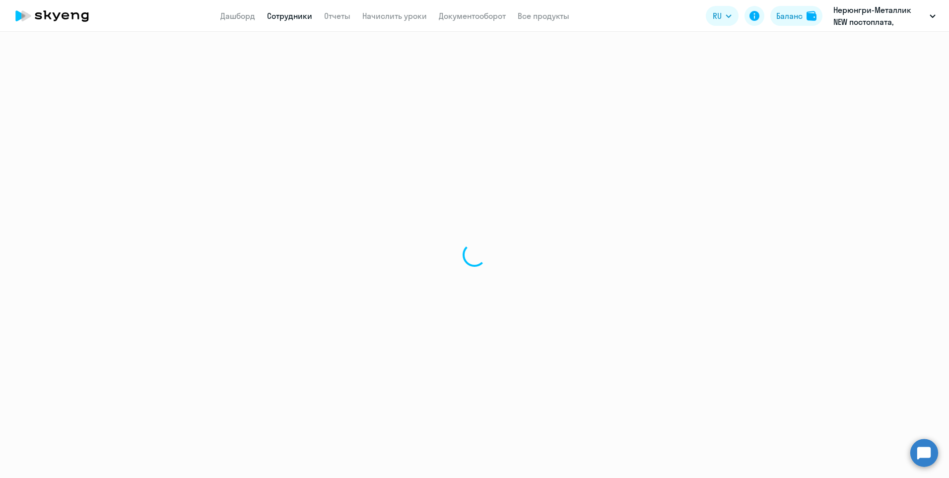
select select "30"
